Goal: Task Accomplishment & Management: Use online tool/utility

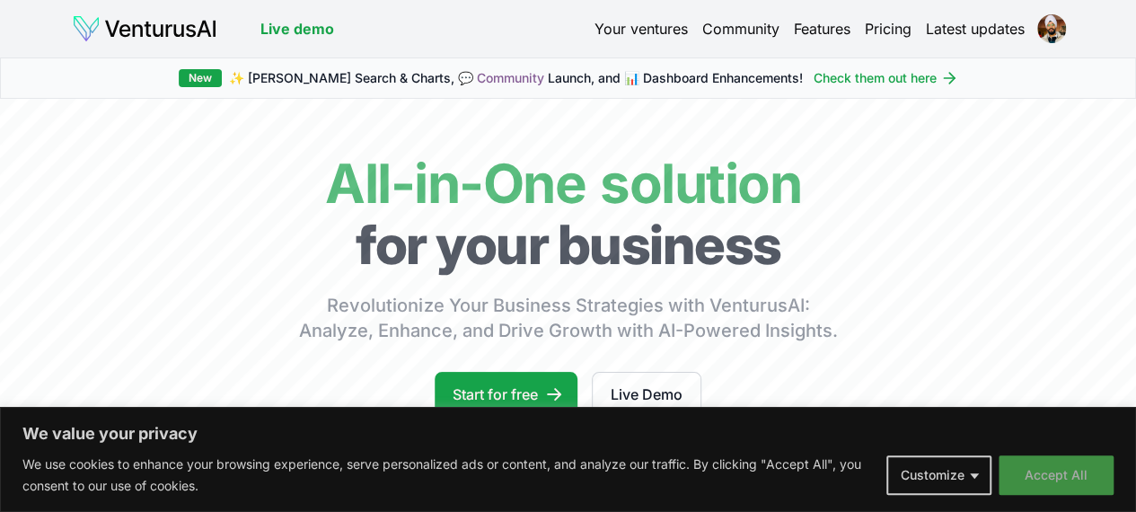
click at [1033, 475] on button "Accept All" at bounding box center [1056, 475] width 115 height 40
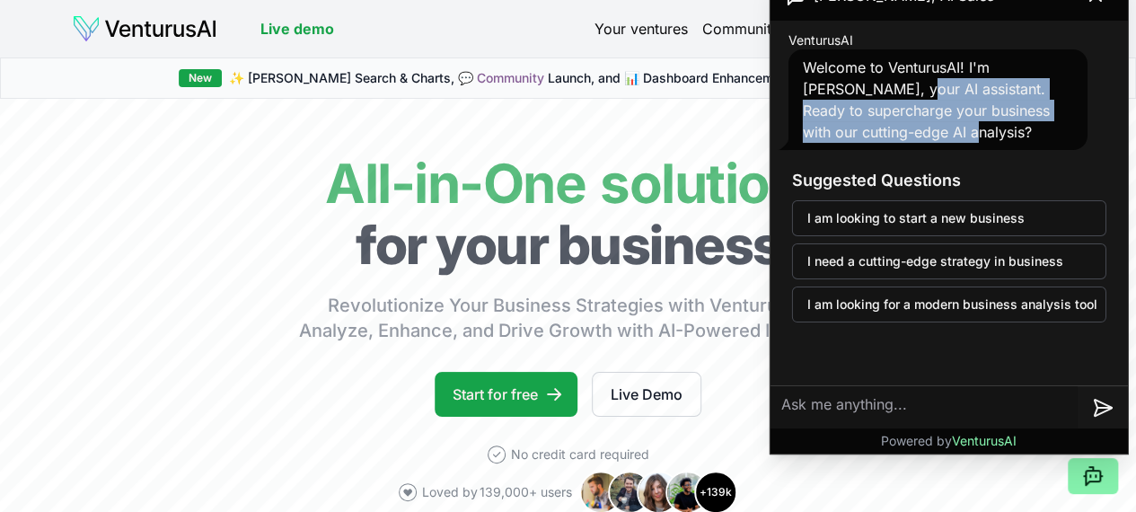
drag, startPoint x: 859, startPoint y: 102, endPoint x: 859, endPoint y: 154, distance: 52.1
click at [859, 154] on div "VenturusAI Welcome to VenturusAI! I'm [PERSON_NAME], your AI assistant. Ready t…" at bounding box center [950, 182] width 358 height 323
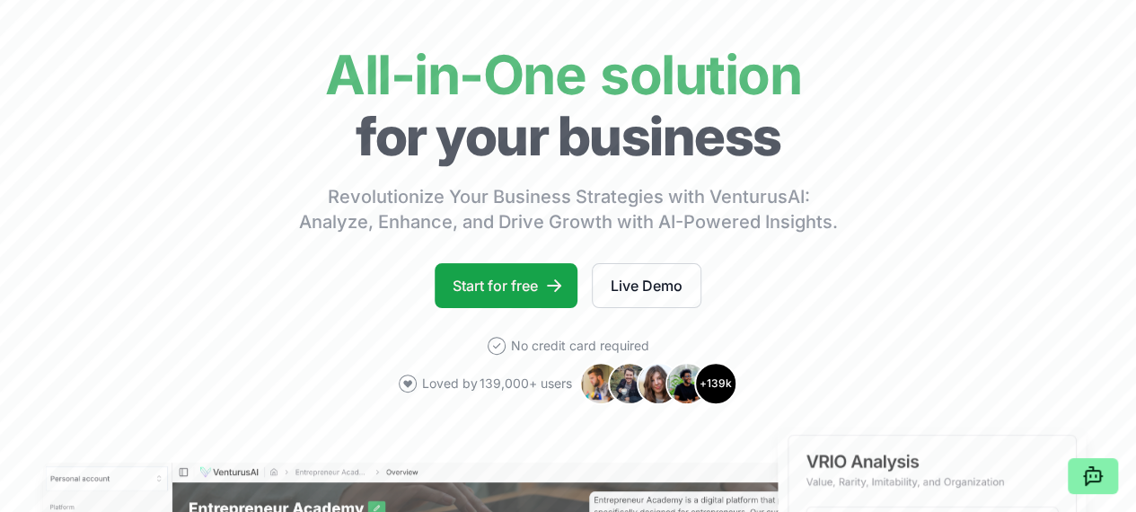
scroll to position [110, 0]
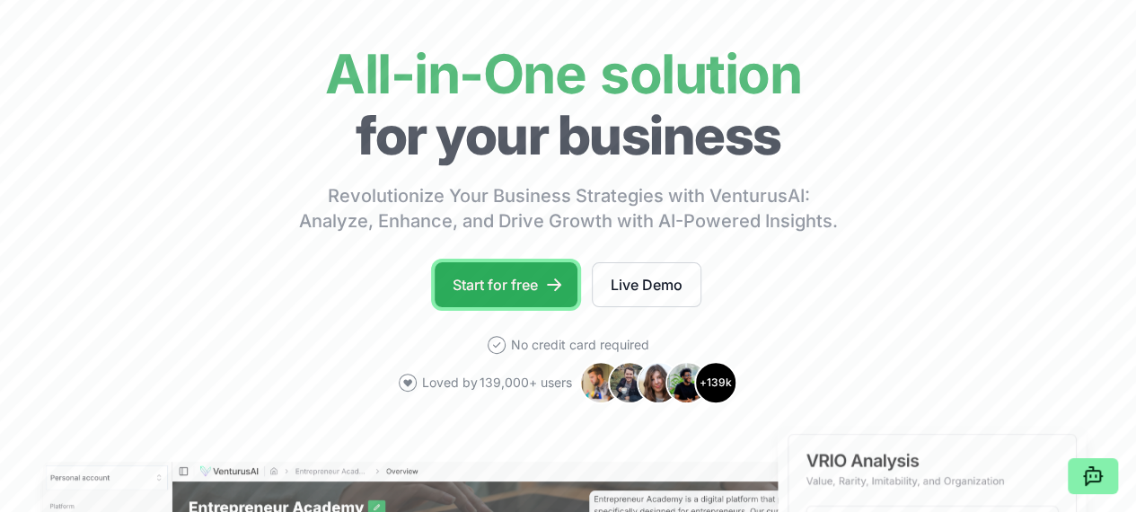
click at [483, 307] on link "Start for free" at bounding box center [506, 284] width 143 height 45
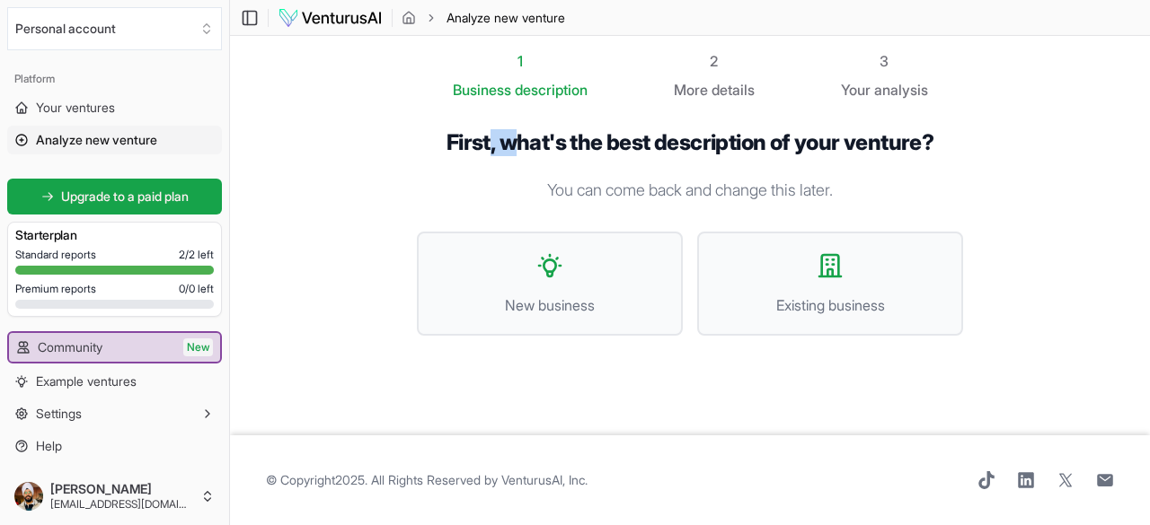
drag, startPoint x: 509, startPoint y: 140, endPoint x: 487, endPoint y: 118, distance: 31.8
click at [487, 118] on div "First, what's the best description of your venture? You can come back and chang…" at bounding box center [690, 247] width 604 height 293
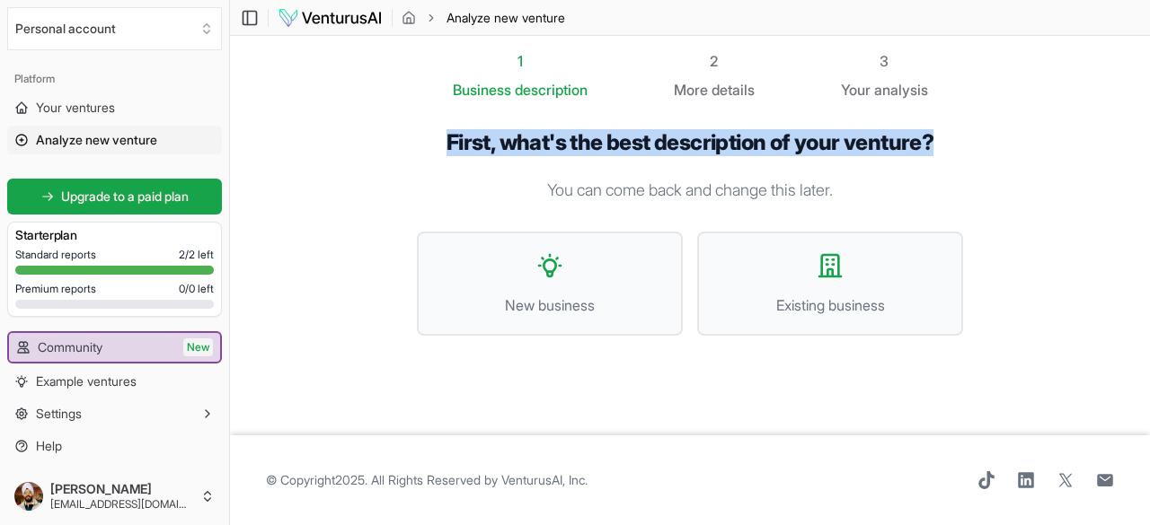
drag, startPoint x: 449, startPoint y: 135, endPoint x: 960, endPoint y: 119, distance: 511.3
click at [960, 119] on div "First, what's the best description of your venture? You can come back and chang…" at bounding box center [690, 247] width 604 height 293
click at [545, 281] on button "New business" at bounding box center [550, 284] width 266 height 104
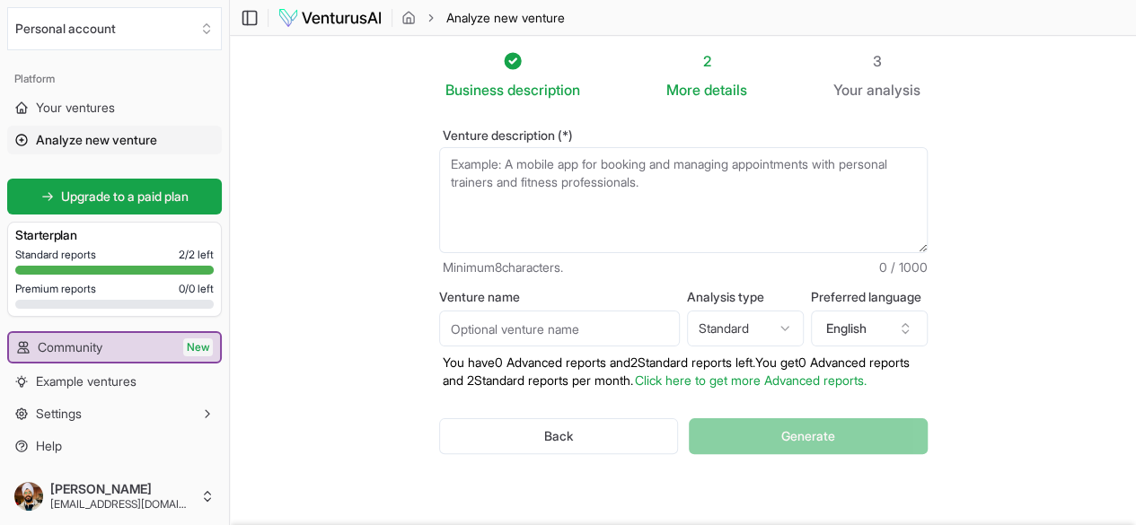
drag, startPoint x: 447, startPoint y: 172, endPoint x: 877, endPoint y: 173, distance: 429.4
click at [877, 173] on textarea "Venture description (*)" at bounding box center [683, 200] width 489 height 106
click at [585, 166] on textarea "Venture description (*)" at bounding box center [683, 200] width 489 height 106
click at [521, 341] on input "Venture name" at bounding box center [559, 329] width 241 height 36
click at [731, 326] on html "We value your privacy We use cookies to enhance your browsing experience, serve…" at bounding box center [568, 262] width 1136 height 525
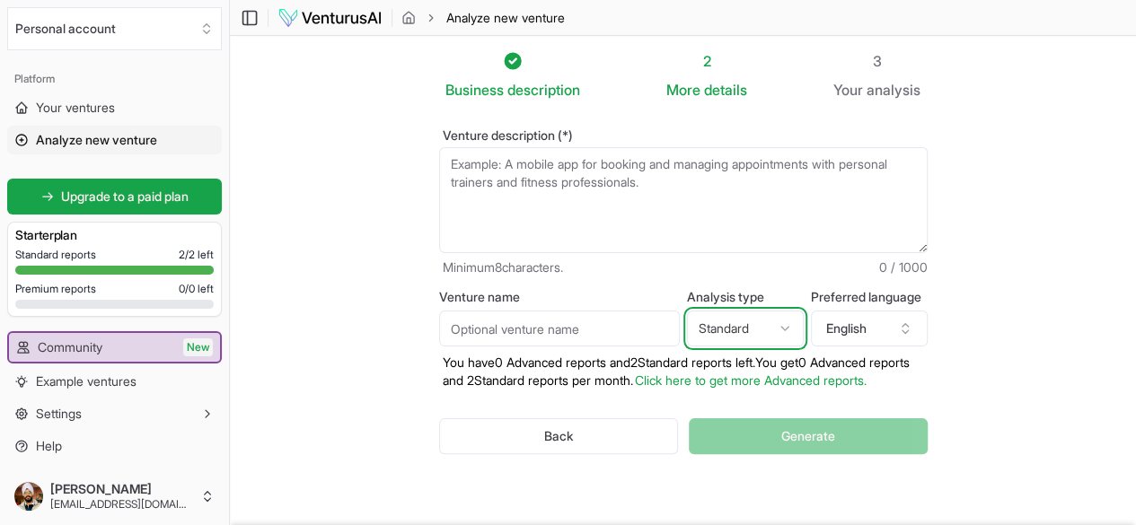
click at [449, 175] on html "We value your privacy We use cookies to enhance your browsing experience, serve…" at bounding box center [568, 262] width 1136 height 525
click at [469, 163] on textarea "Venture description (*)" at bounding box center [683, 200] width 489 height 106
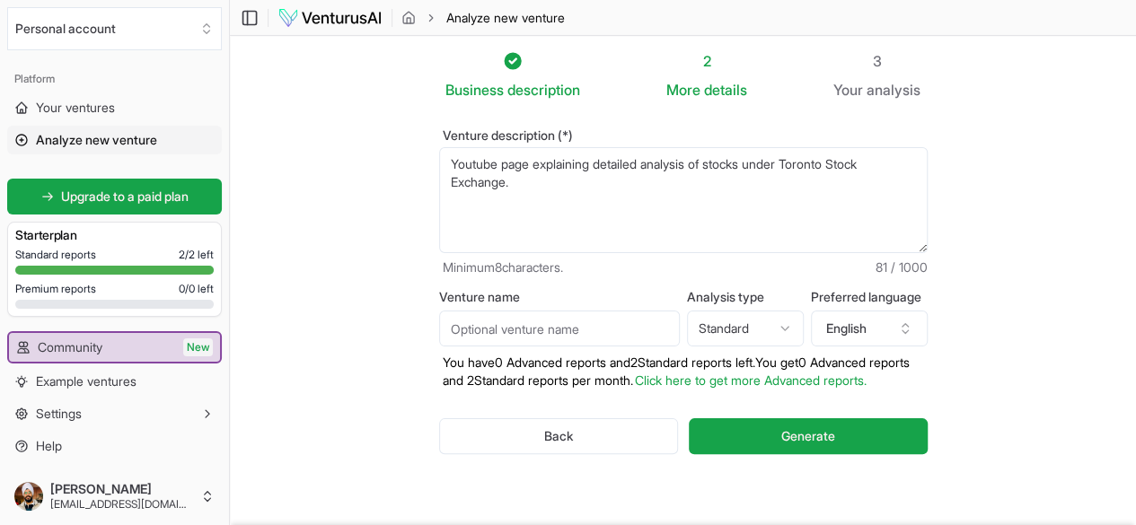
type textarea "Youtube page explaining detailed analysis of stocks under Toronto Stock Exchang…"
click at [482, 325] on input "Venture name" at bounding box center [559, 329] width 241 height 36
click at [743, 330] on html "We value your privacy We use cookies to enhance your browsing experience, serve…" at bounding box center [568, 262] width 1136 height 525
click at [812, 432] on span "Generate" at bounding box center [808, 437] width 54 height 18
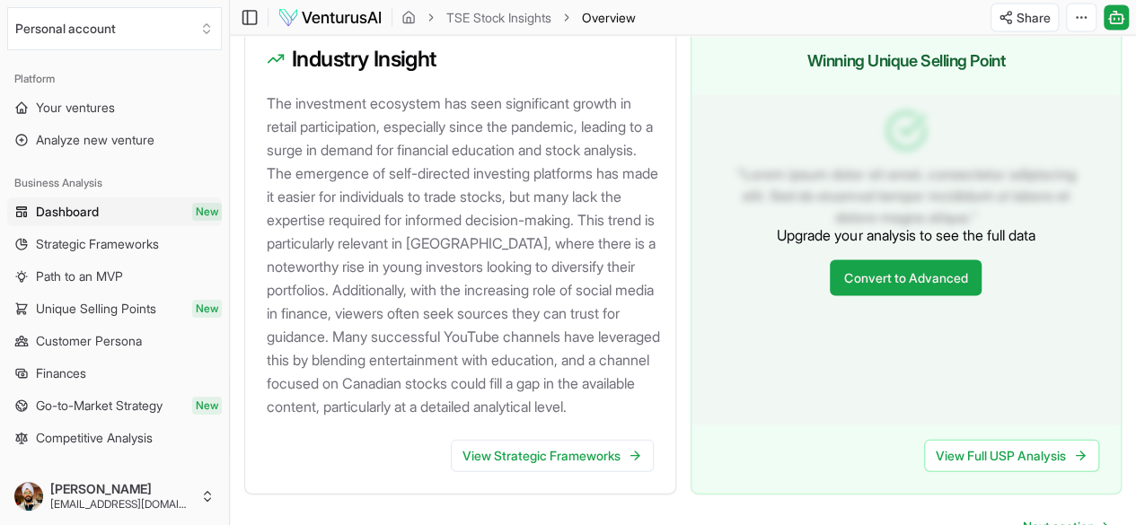
scroll to position [1798, 0]
